Goal: Book appointment/travel/reservation

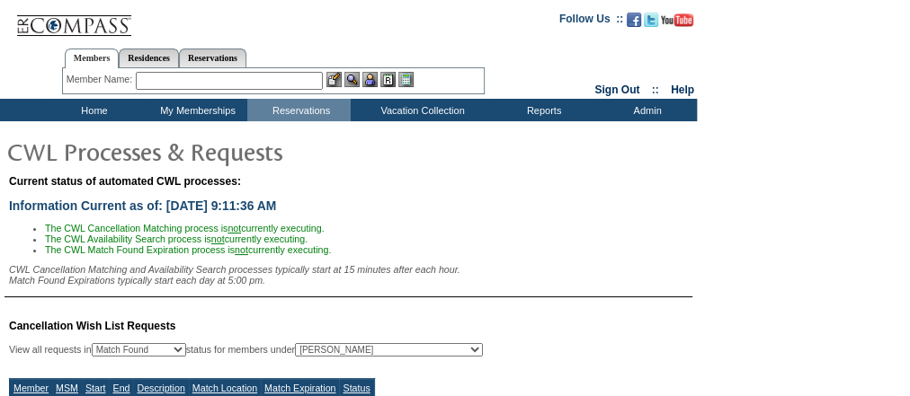
select select "50"
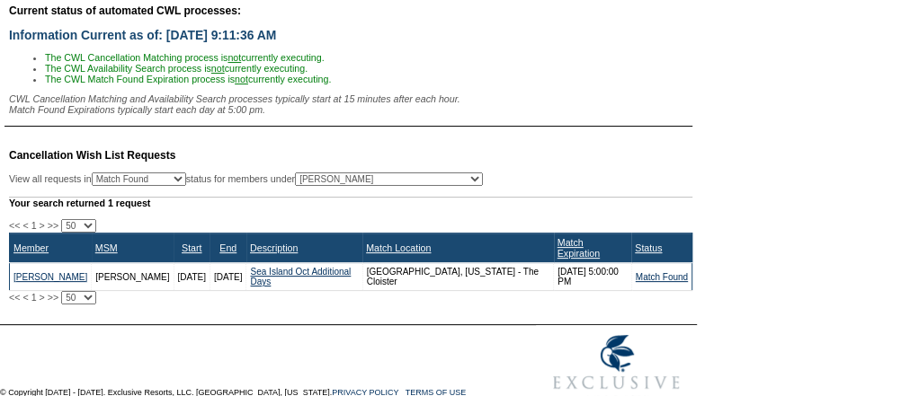
scroll to position [203, 0]
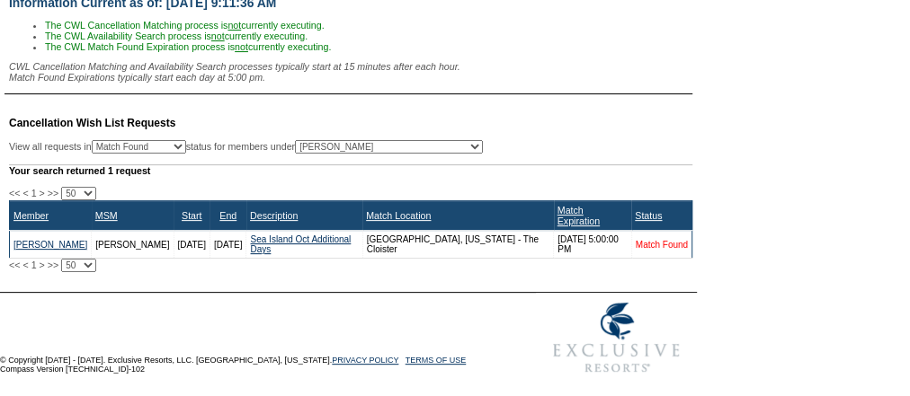
click at [660, 242] on link "Match Found" at bounding box center [662, 245] width 52 height 10
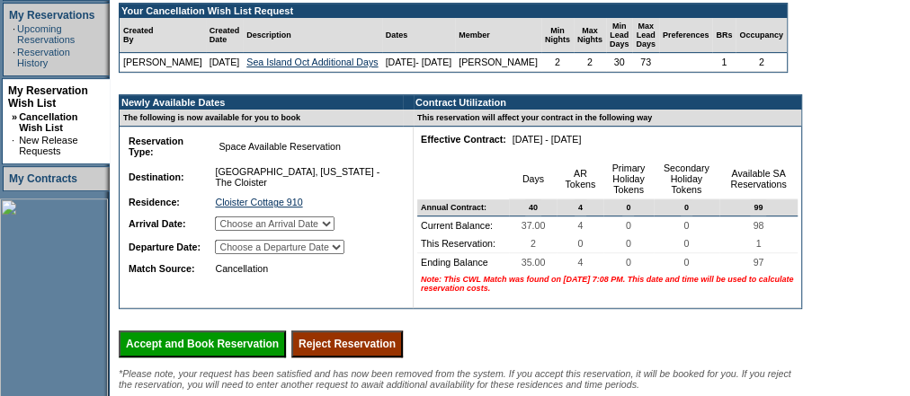
scroll to position [431, 0]
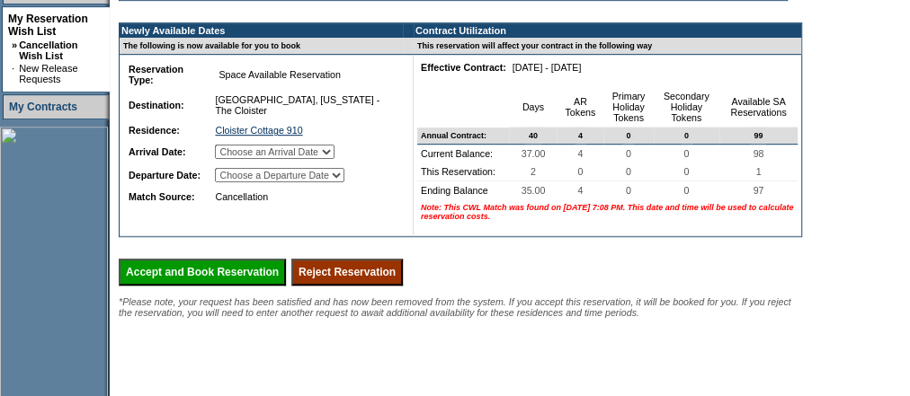
click at [334, 159] on select "Choose an Arrival Date [DATE] [DATE]" at bounding box center [275, 152] width 120 height 14
select select "[DATE]"
click at [236, 159] on select "Choose an Arrival Date [DATE] [DATE]" at bounding box center [275, 152] width 120 height 14
click at [343, 182] on select "Choose a Departure Date [DATE] [DATE]" at bounding box center [279, 175] width 129 height 14
select select "[DATE]"
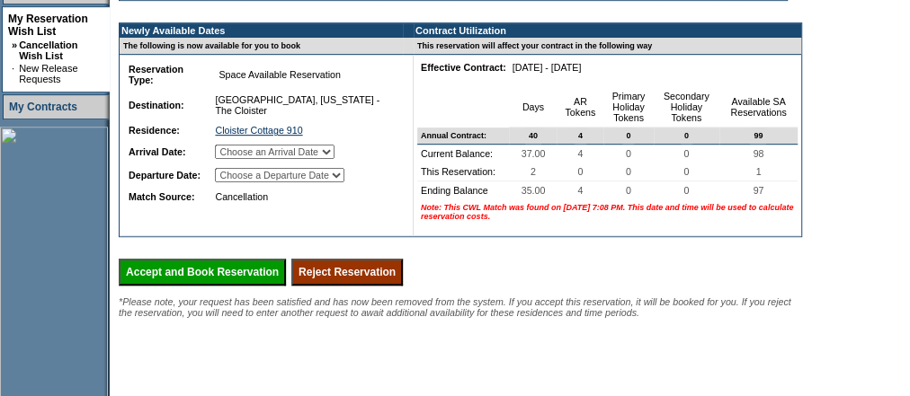
click at [236, 182] on select "Choose a Departure Date [DATE] [DATE]" at bounding box center [279, 175] width 129 height 14
click at [269, 286] on input "Accept and Book Reservation" at bounding box center [202, 272] width 167 height 27
